Goal: Task Accomplishment & Management: Use online tool/utility

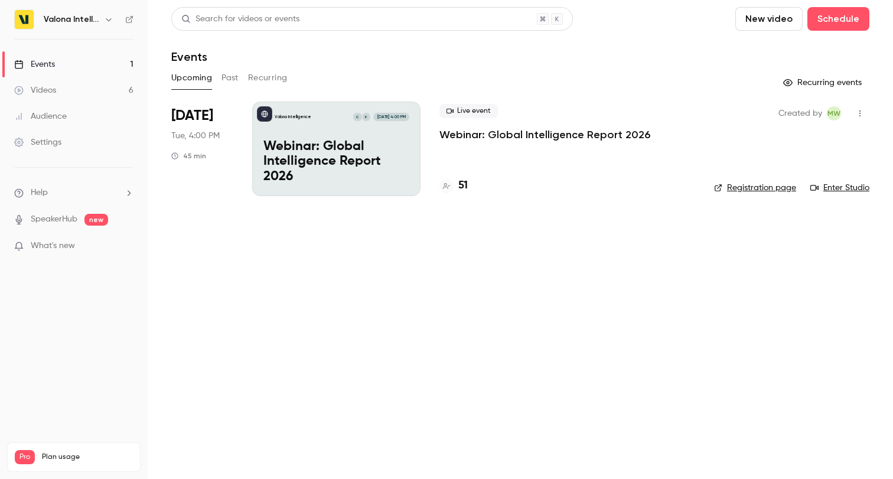
click at [379, 172] on p "Webinar: Global Intelligence Report 2026" at bounding box center [336, 161] width 146 height 45
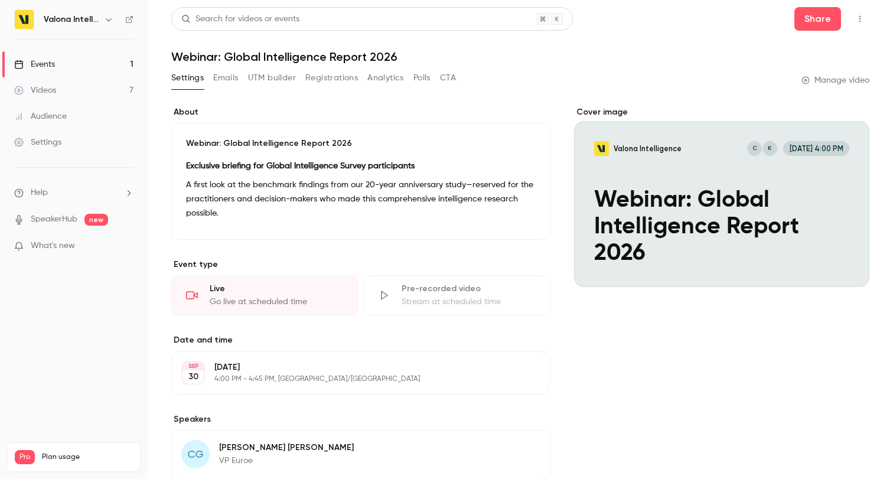
click at [338, 79] on button "Registrations" at bounding box center [331, 78] width 53 height 19
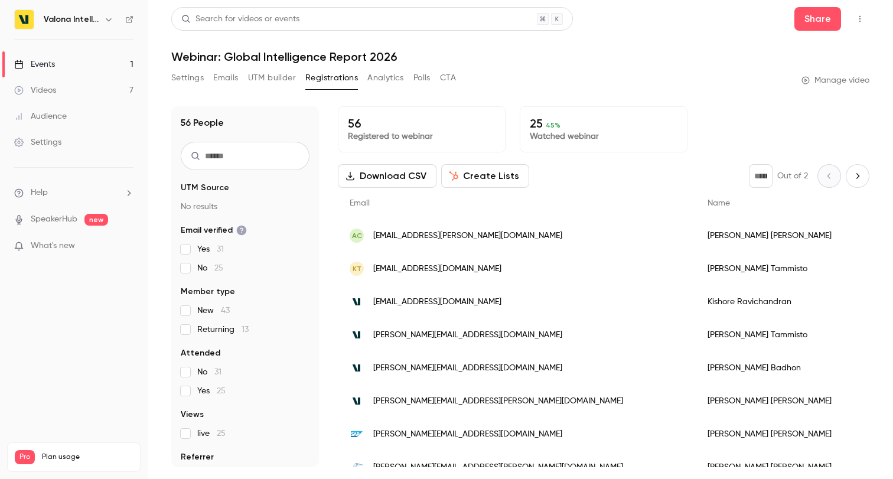
click at [237, 78] on button "Emails" at bounding box center [225, 78] width 25 height 19
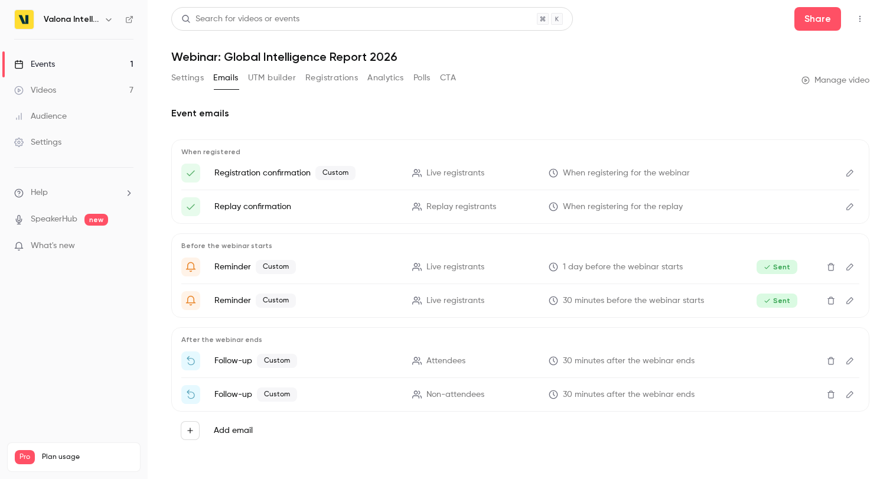
scroll to position [1, 0]
click at [850, 359] on icon "Edit" at bounding box center [849, 360] width 9 height 8
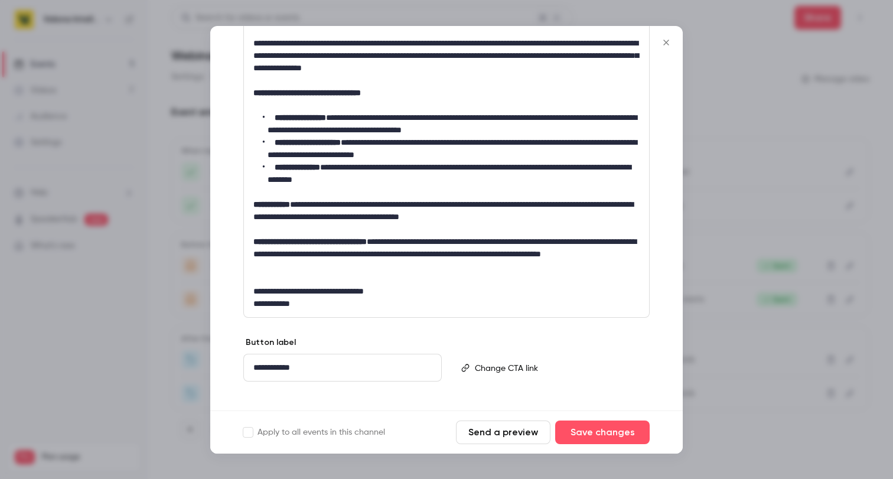
scroll to position [249, 0]
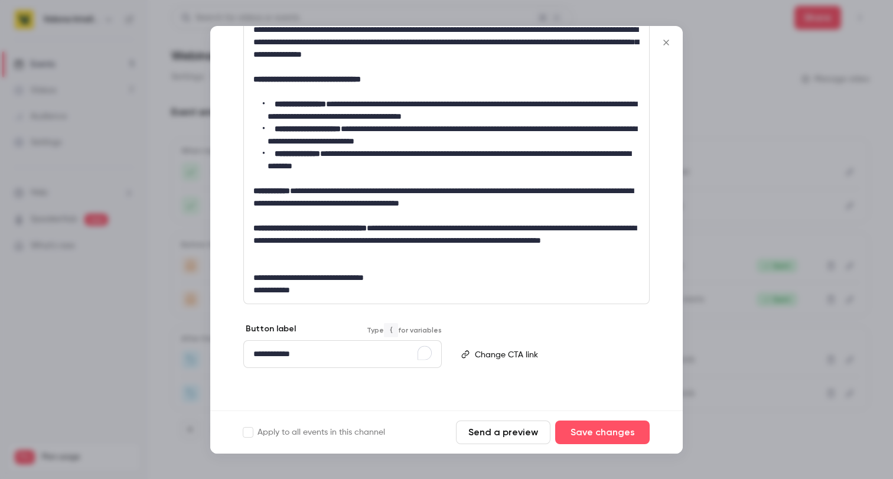
click at [376, 346] on div "**********" at bounding box center [342, 354] width 197 height 27
click at [475, 434] on button "Send a preview" at bounding box center [503, 433] width 95 height 24
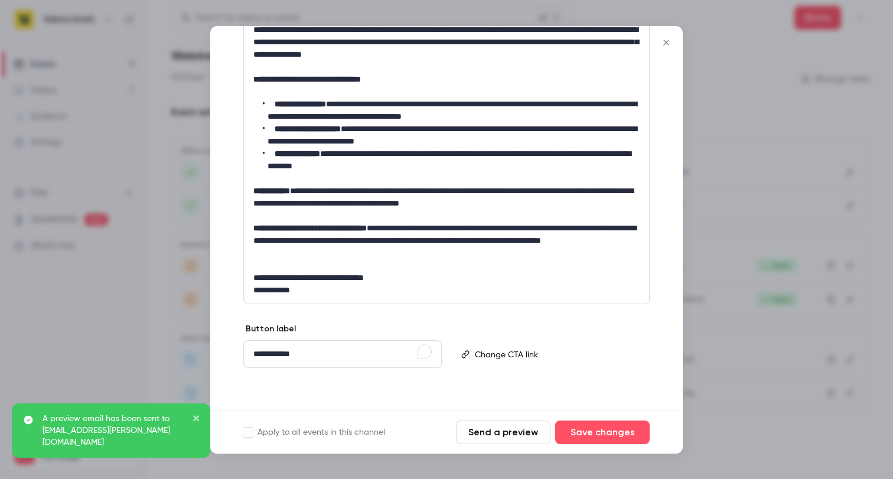
click at [668, 40] on icon "Close" at bounding box center [665, 42] width 5 height 5
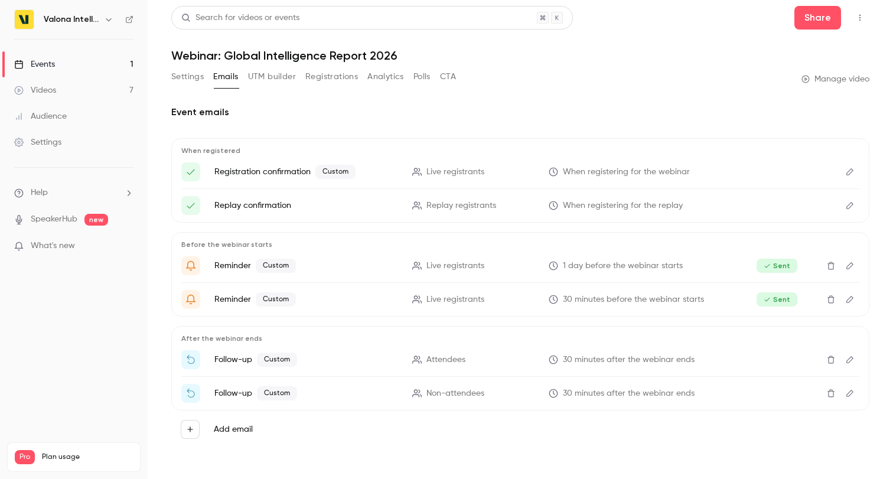
click at [184, 74] on button "Settings" at bounding box center [187, 76] width 32 height 19
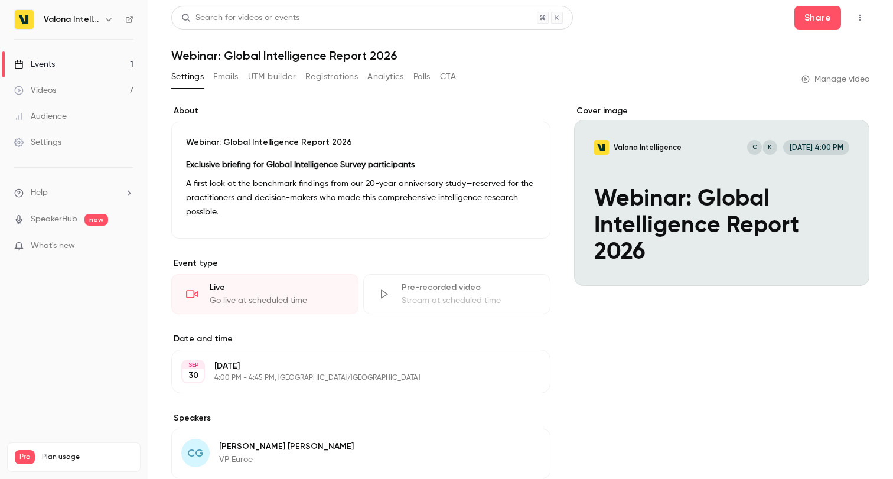
click at [84, 87] on link "Videos 7" at bounding box center [74, 90] width 148 height 26
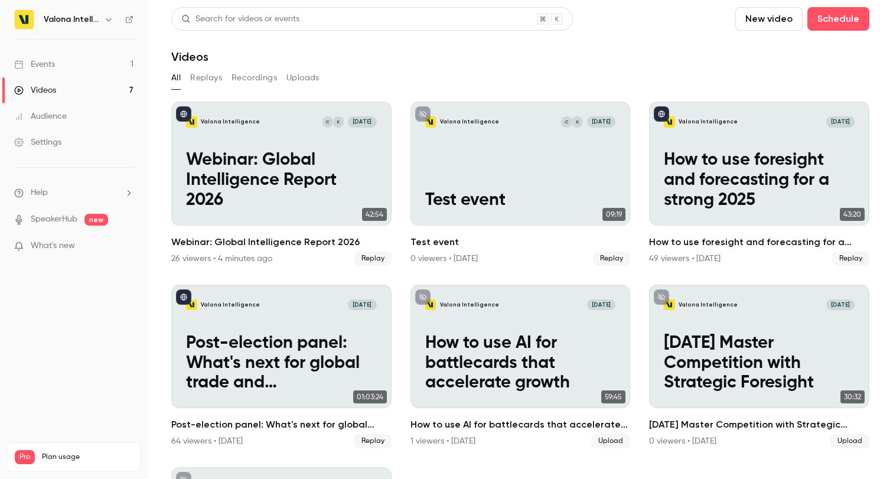
click at [40, 58] on div "Events" at bounding box center [34, 64] width 41 height 12
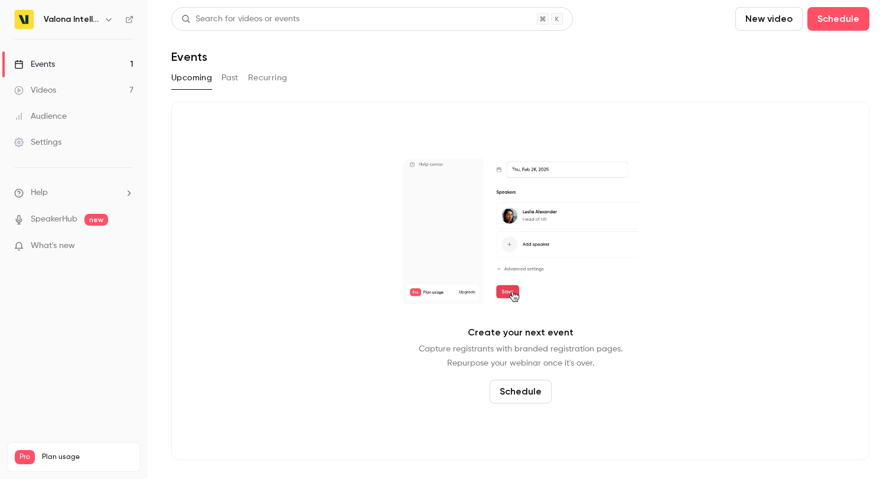
click at [78, 90] on link "Videos 7" at bounding box center [74, 90] width 148 height 26
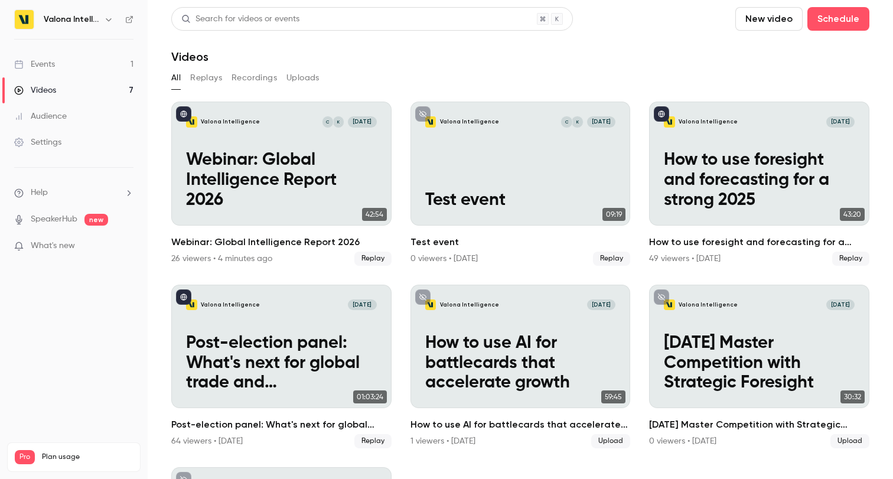
click at [71, 65] on link "Events 1" at bounding box center [74, 64] width 148 height 26
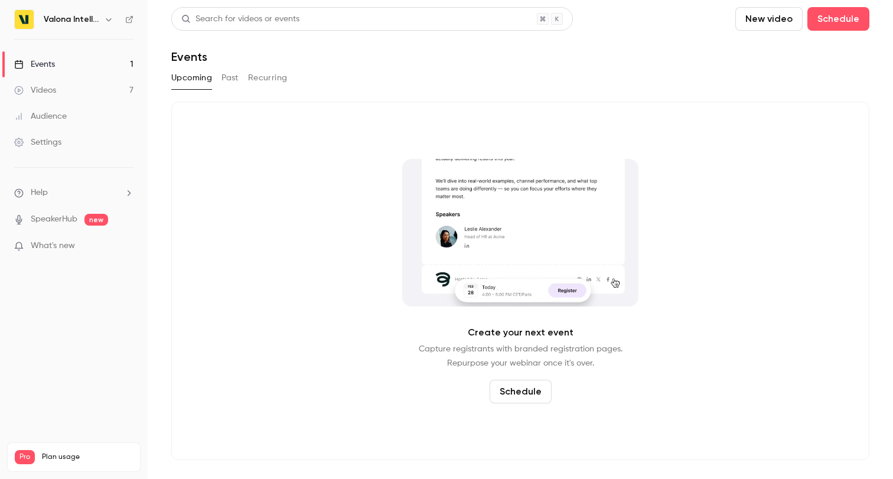
click at [220, 77] on div "Upcoming Past Recurring" at bounding box center [520, 78] width 698 height 19
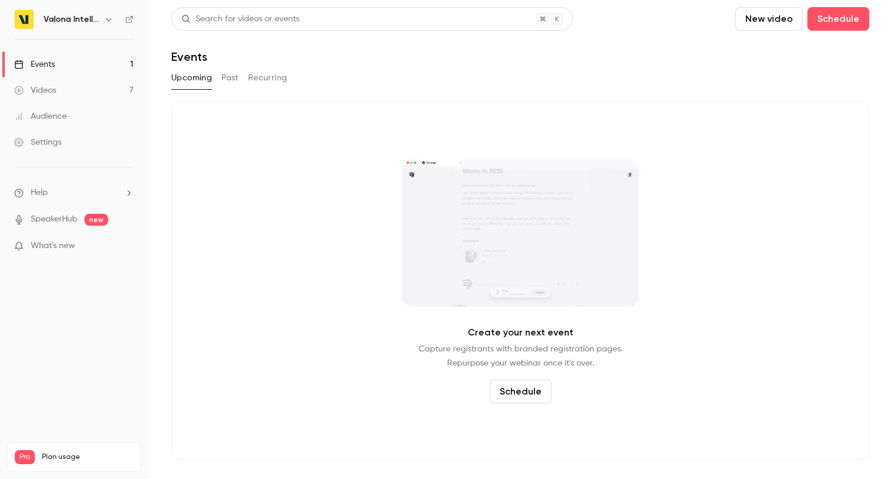
click at [235, 79] on button "Past" at bounding box center [230, 78] width 17 height 19
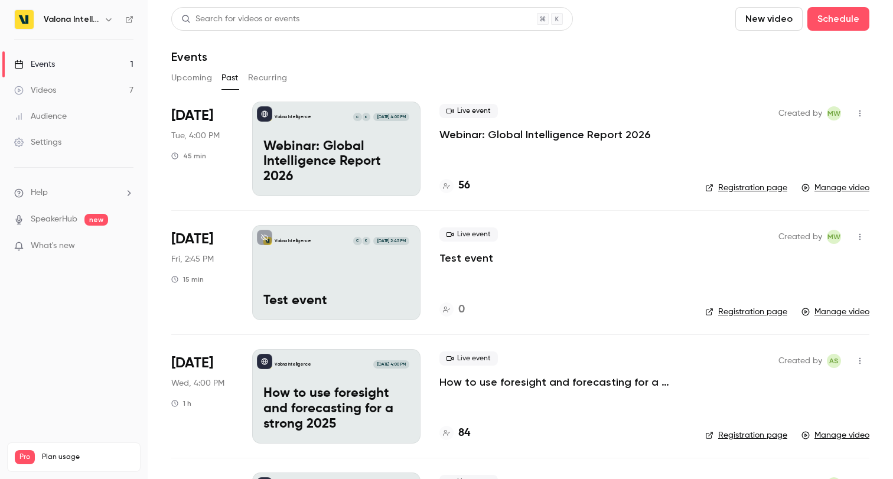
click at [529, 130] on p "Webinar: Global Intelligence Report 2026" at bounding box center [544, 135] width 211 height 14
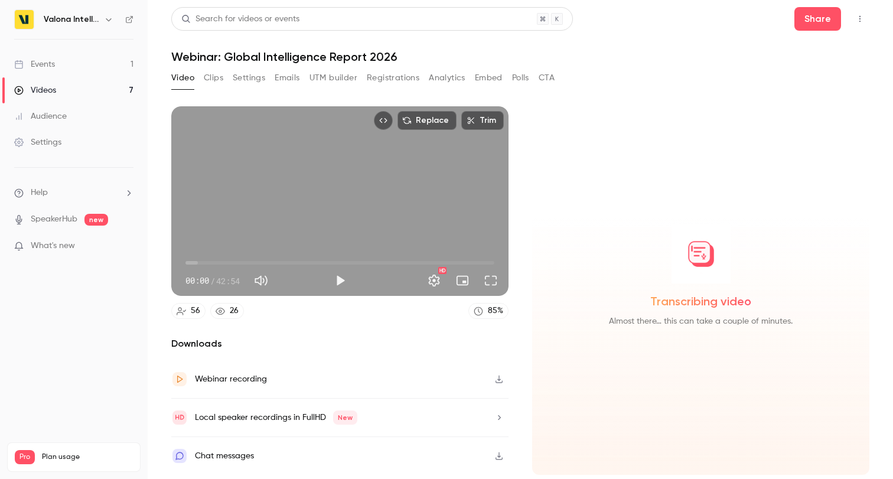
click at [443, 75] on button "Analytics" at bounding box center [447, 78] width 37 height 19
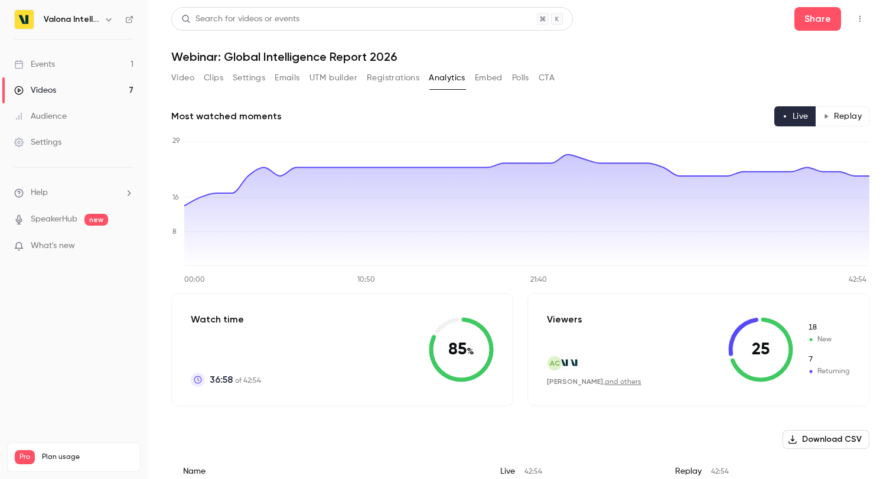
click at [861, 18] on icon "Top Bar Actions" at bounding box center [859, 19] width 9 height 8
click at [628, 87] on div at bounding box center [446, 239] width 893 height 479
click at [513, 77] on button "Polls" at bounding box center [520, 78] width 17 height 19
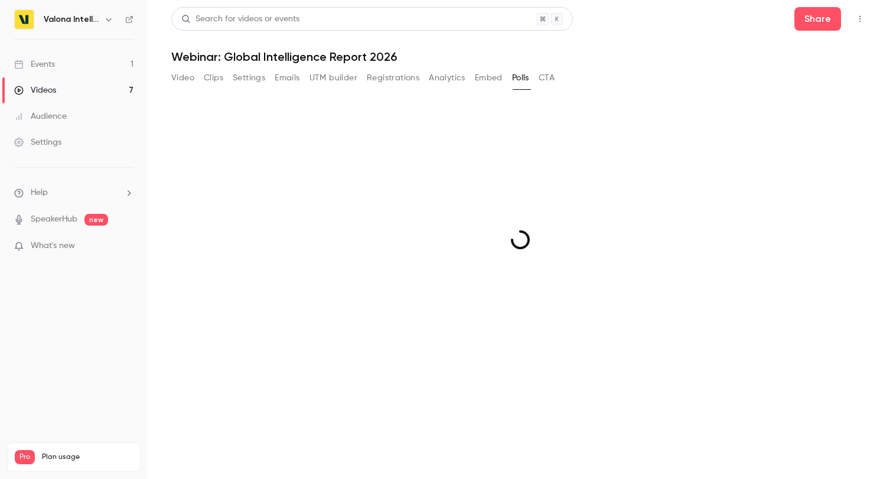
click at [545, 77] on button "CTA" at bounding box center [547, 78] width 16 height 19
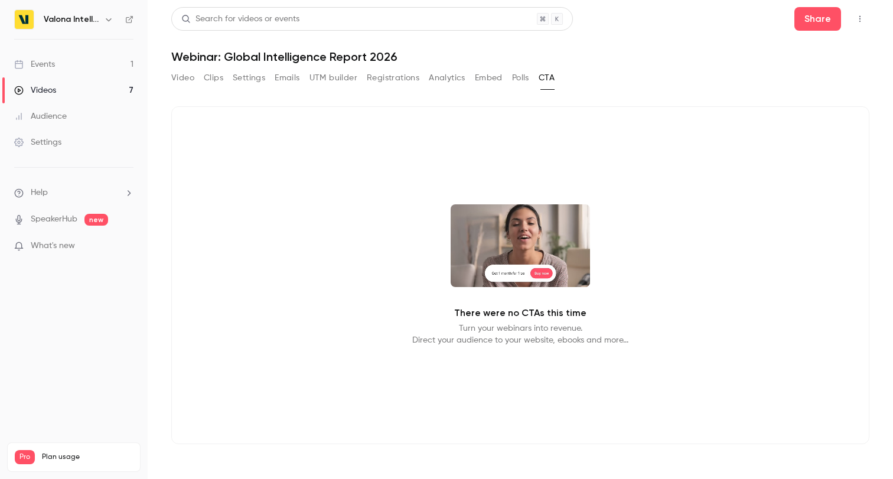
click at [487, 77] on button "Embed" at bounding box center [489, 78] width 28 height 19
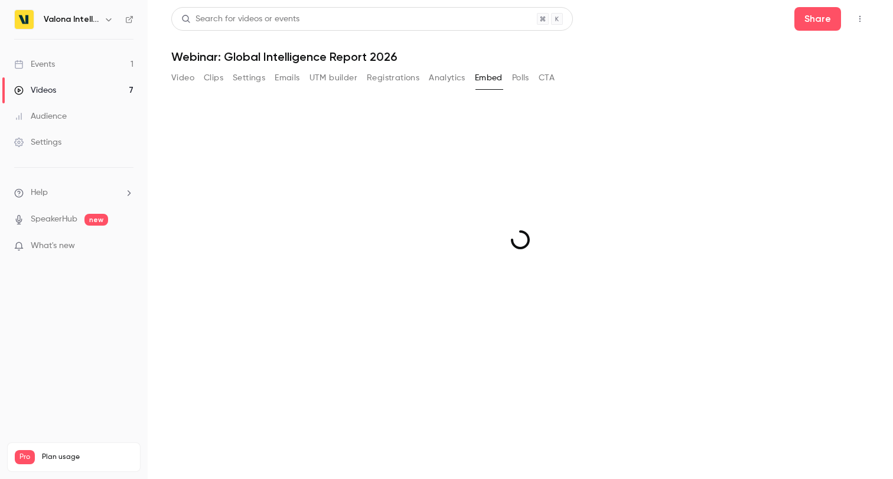
click at [180, 74] on button "Video" at bounding box center [182, 78] width 23 height 19
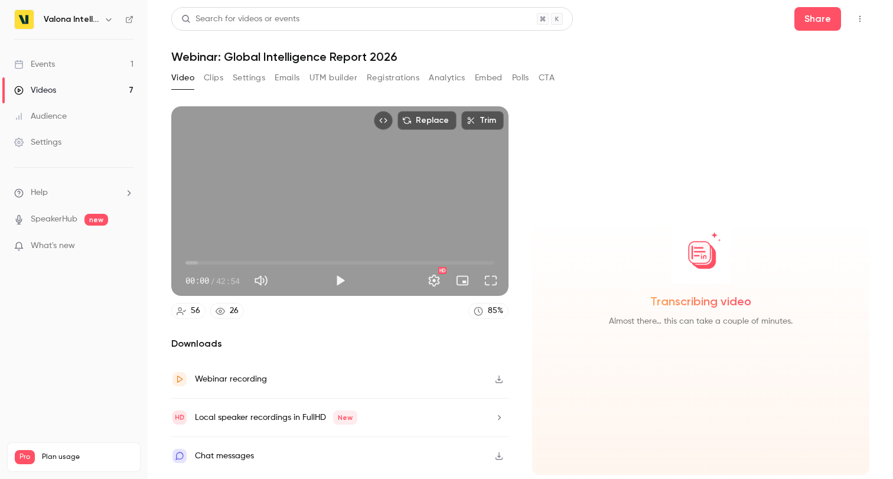
click at [499, 380] on icon "button" at bounding box center [499, 380] width 7 height 8
click at [217, 78] on button "Clips" at bounding box center [213, 78] width 19 height 19
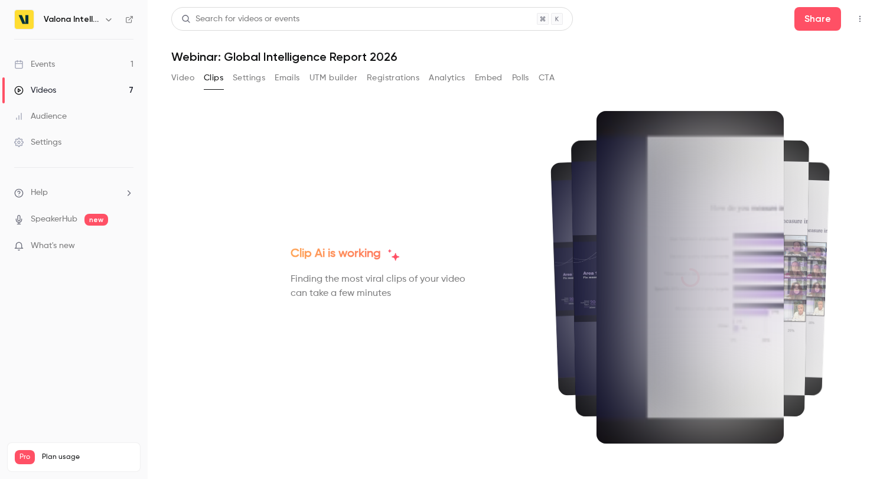
click at [254, 76] on button "Settings" at bounding box center [249, 78] width 32 height 19
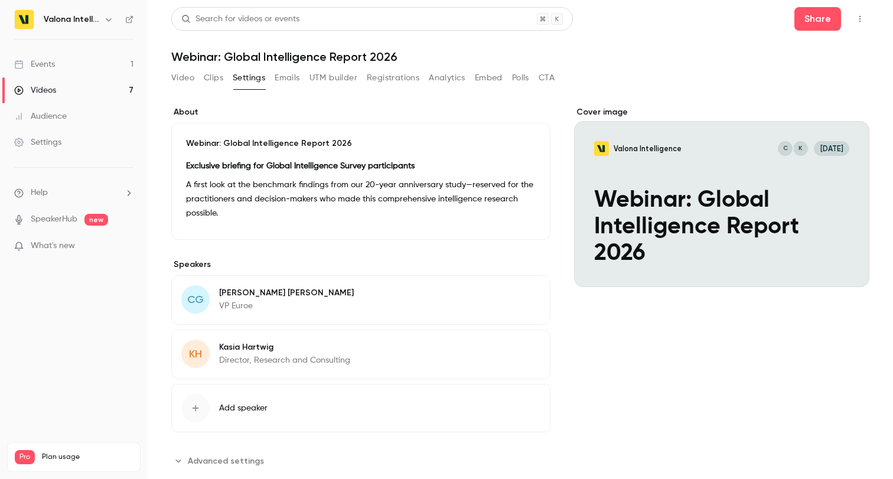
scroll to position [19, 0]
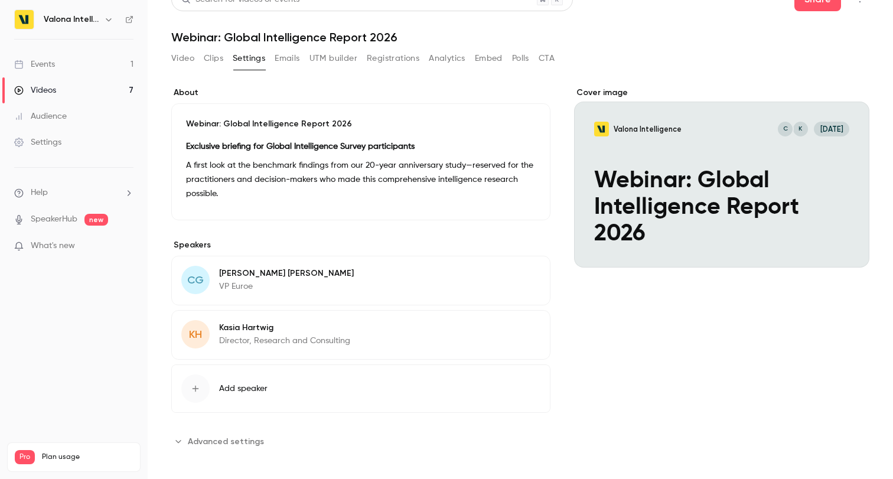
click at [511, 278] on icon "button" at bounding box center [507, 275] width 9 height 9
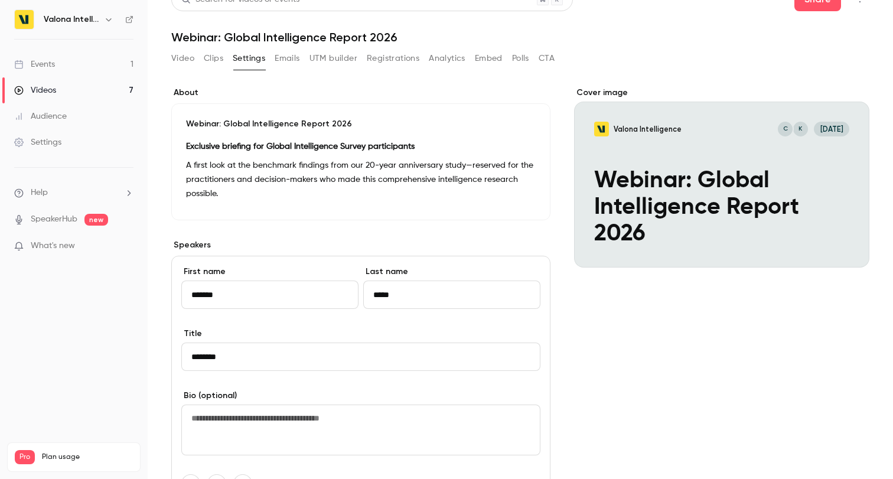
click at [257, 357] on input "********" at bounding box center [360, 357] width 359 height 28
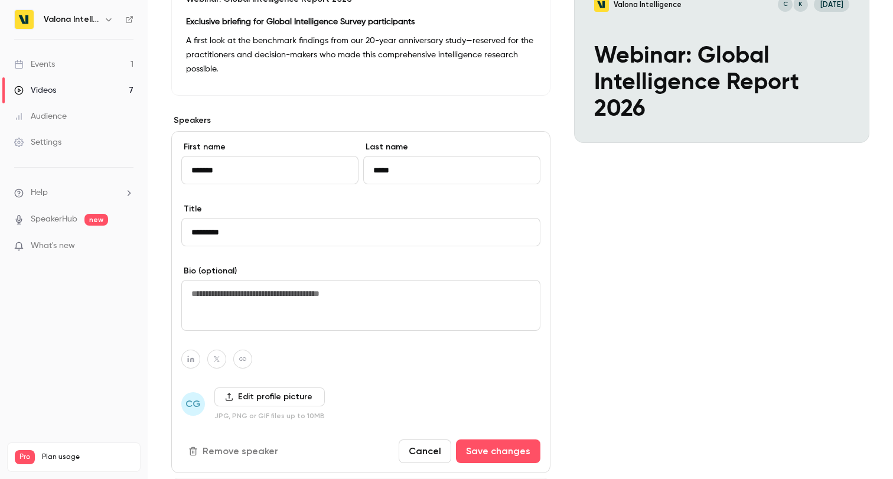
scroll to position [271, 0]
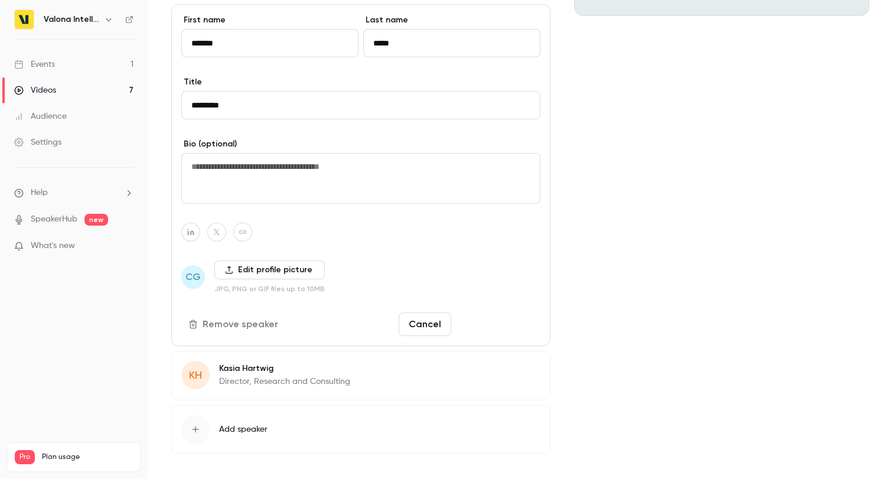
type input "*********"
click at [499, 327] on button "Save changes" at bounding box center [498, 324] width 84 height 24
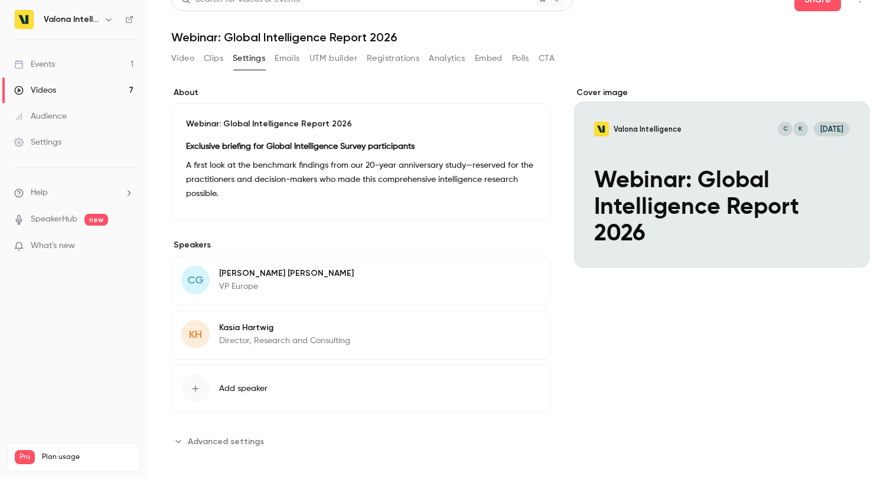
click at [232, 390] on span "Add speaker" at bounding box center [243, 389] width 48 height 12
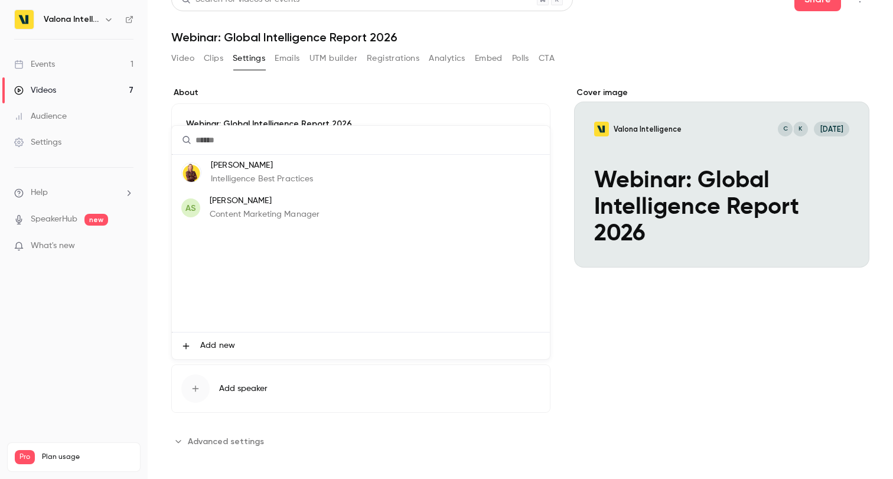
click at [603, 390] on div at bounding box center [446, 239] width 893 height 479
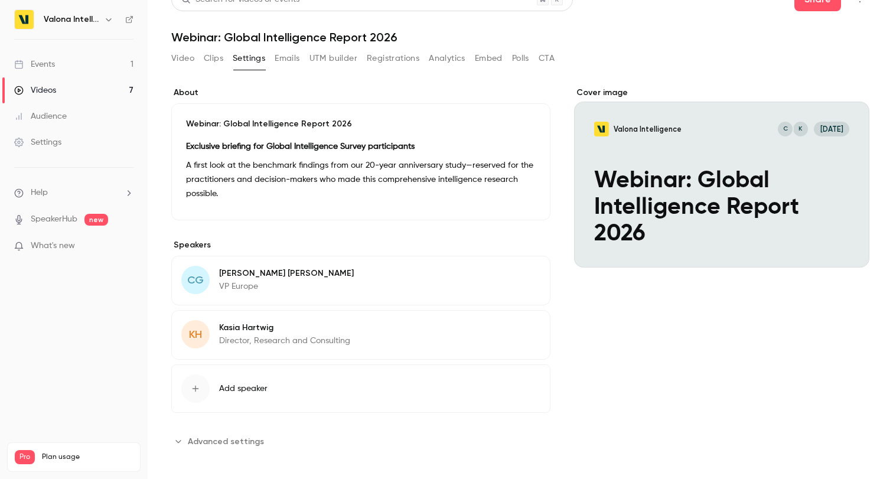
click at [493, 61] on button "Embed" at bounding box center [489, 58] width 28 height 19
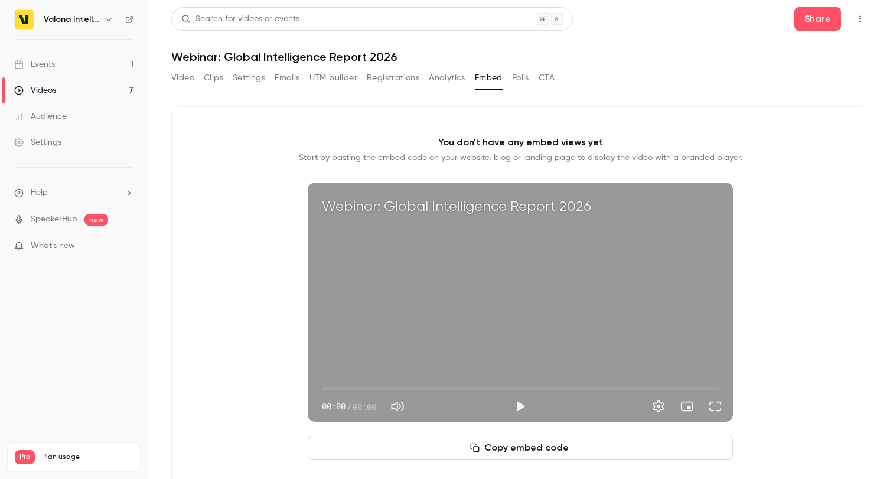
click at [520, 79] on button "Polls" at bounding box center [520, 78] width 17 height 19
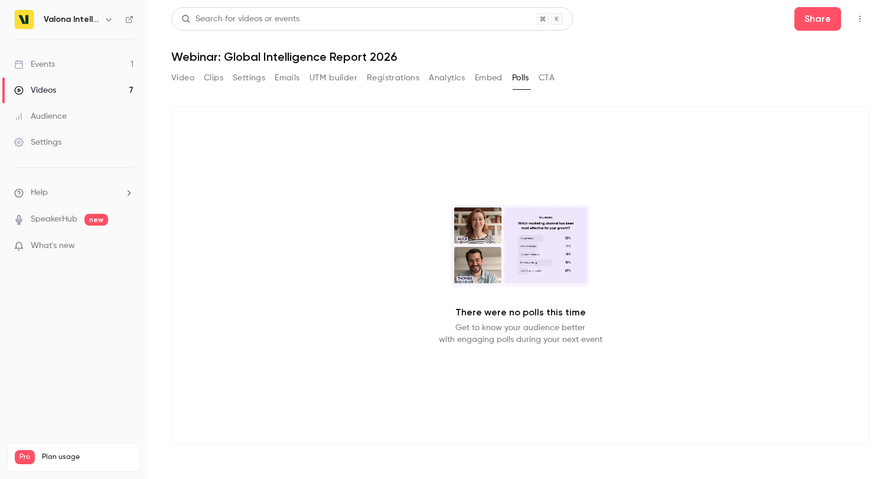
click at [543, 79] on button "CTA" at bounding box center [547, 78] width 16 height 19
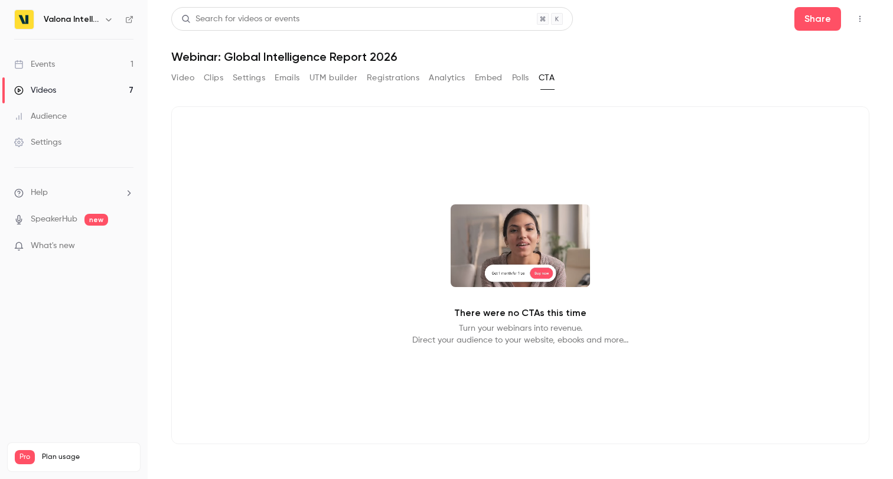
click at [455, 77] on button "Analytics" at bounding box center [447, 78] width 37 height 19
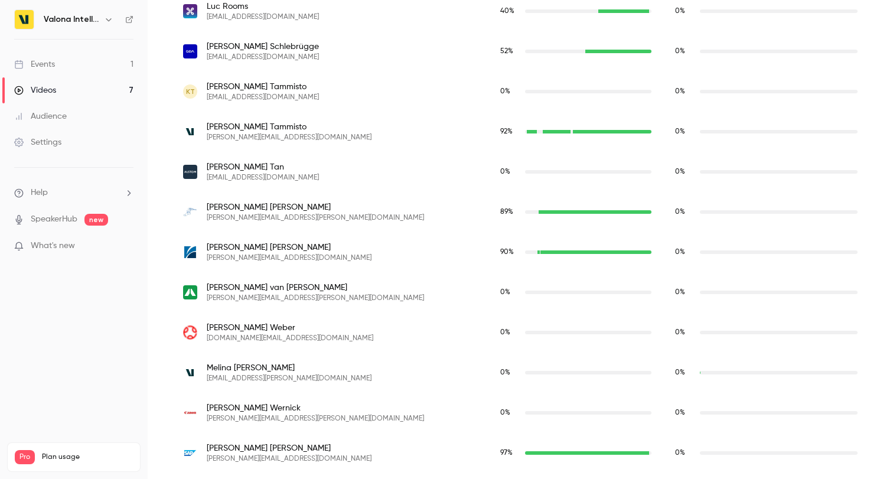
scroll to position [2267, 0]
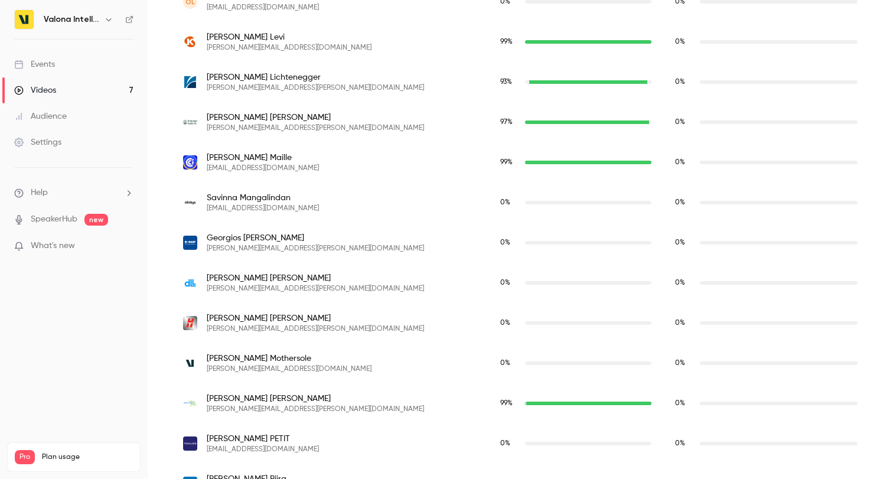
scroll to position [1802, 0]
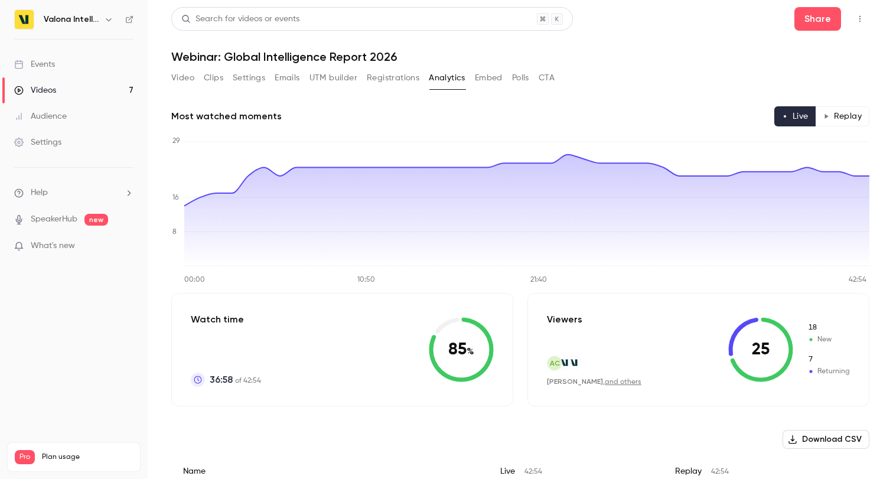
click at [616, 383] on link "and others" at bounding box center [623, 382] width 37 height 7
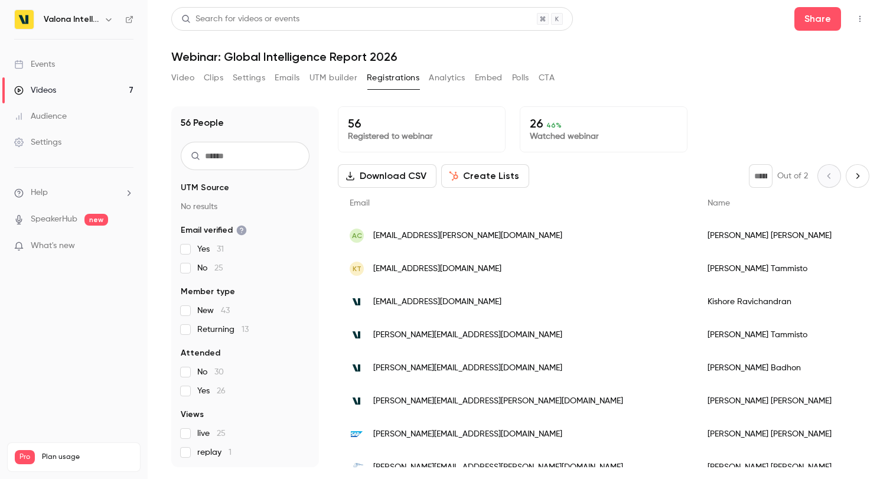
click at [491, 174] on button "Create Lists" at bounding box center [485, 176] width 88 height 24
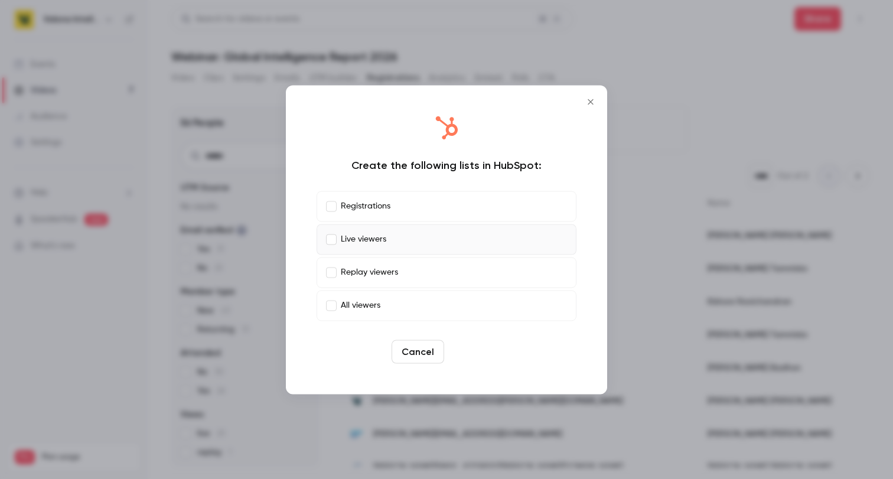
click at [474, 350] on button "Create" at bounding box center [475, 352] width 53 height 24
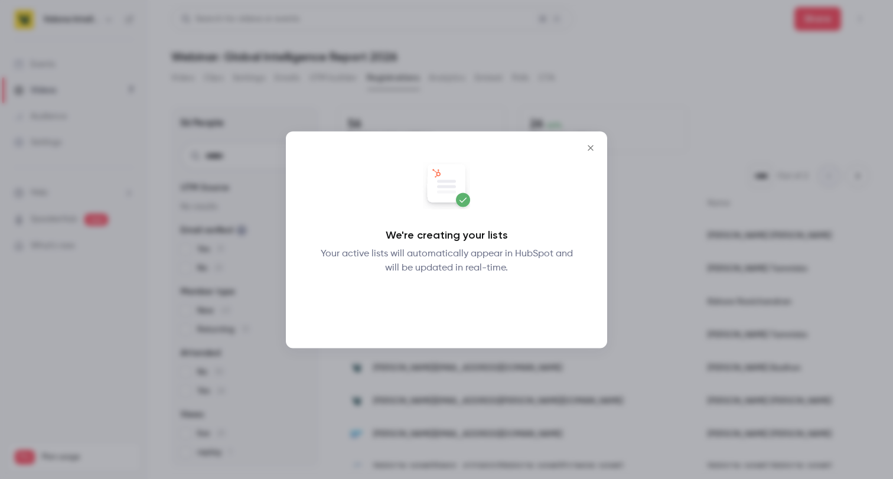
click at [450, 305] on button "Okay" at bounding box center [446, 306] width 43 height 24
